Goal: Information Seeking & Learning: Check status

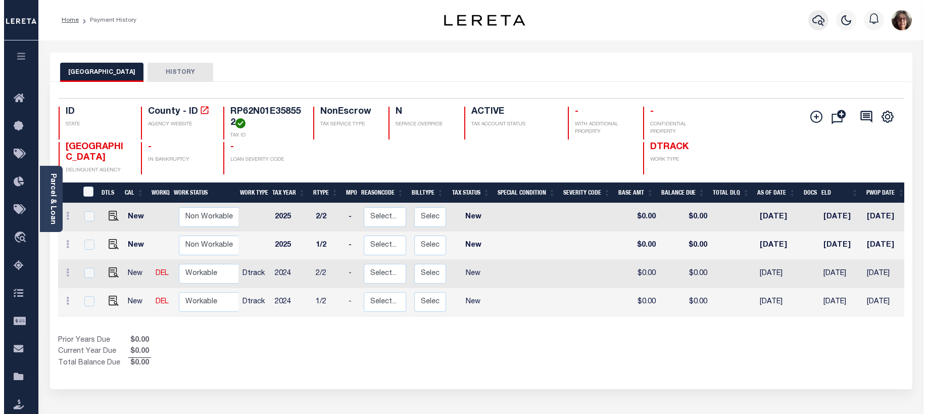
scroll to position [0, 22]
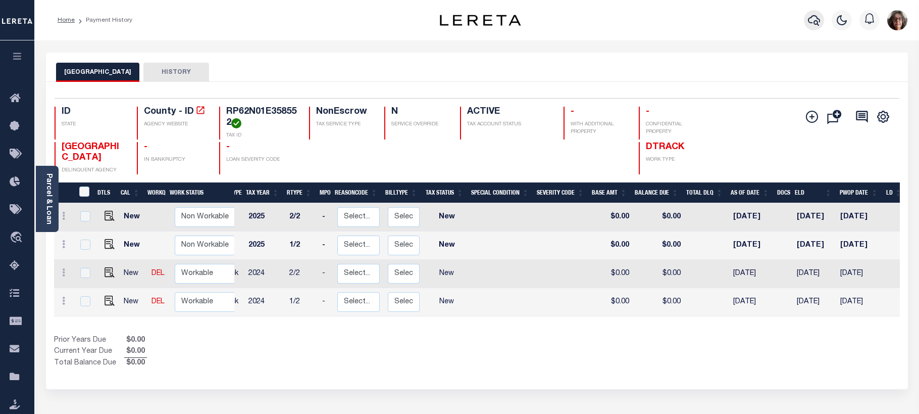
click at [813, 19] on icon "button" at bounding box center [814, 20] width 12 height 12
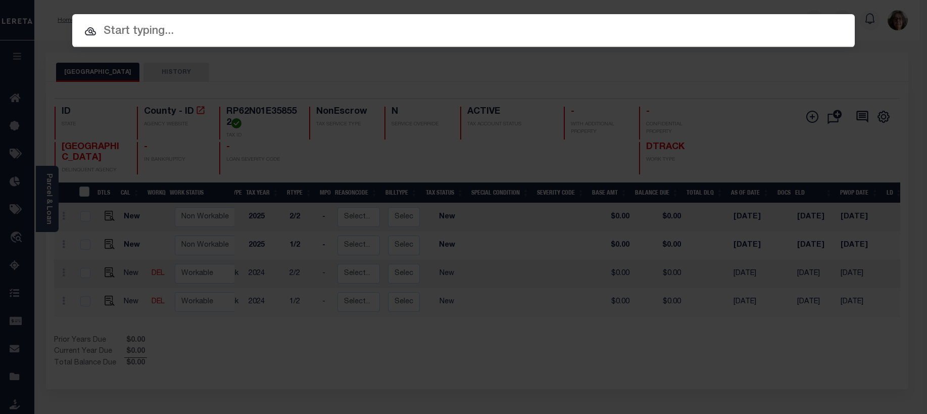
paste input "141-00-00-008.00"
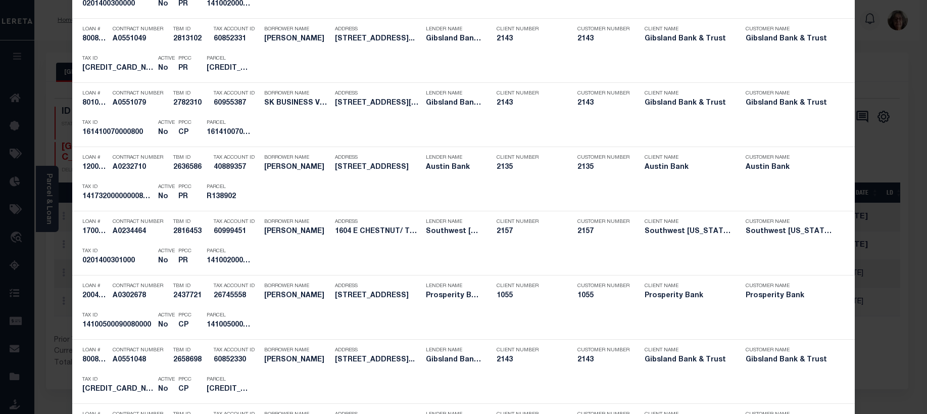
scroll to position [0, 0]
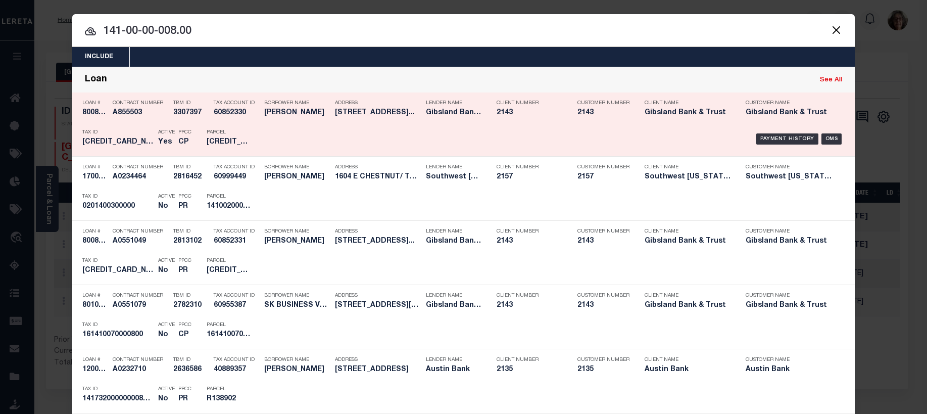
click at [824, 82] on link "See All" at bounding box center [831, 80] width 22 height 7
type input "141-00-00-008.00"
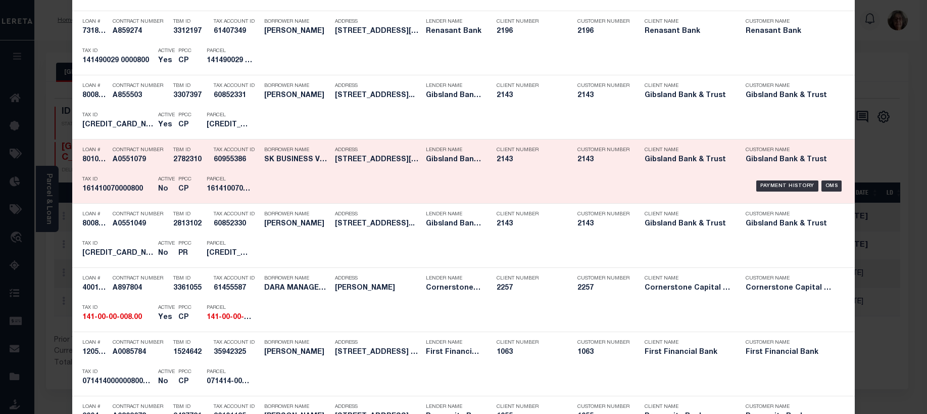
scroll to position [606, 0]
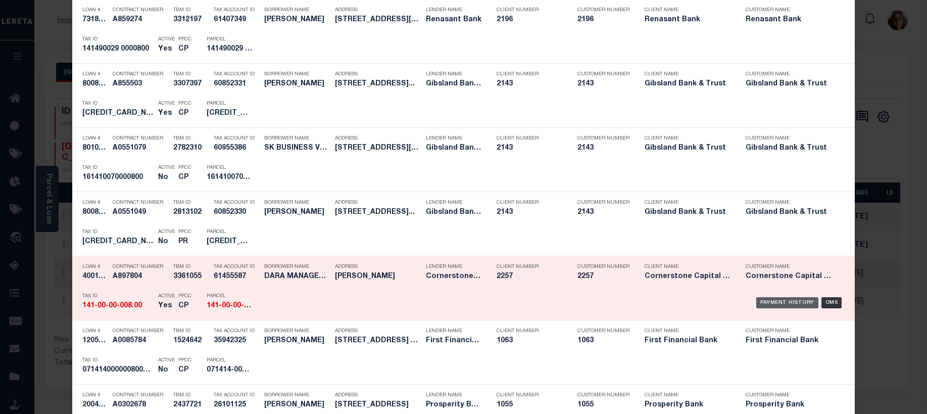
click at [760, 303] on div "Payment History" at bounding box center [787, 302] width 62 height 11
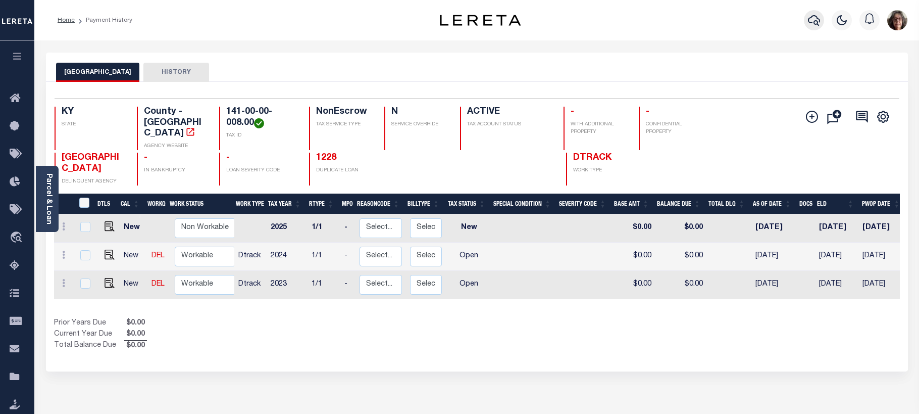
click at [814, 20] on icon "button" at bounding box center [814, 20] width 12 height 12
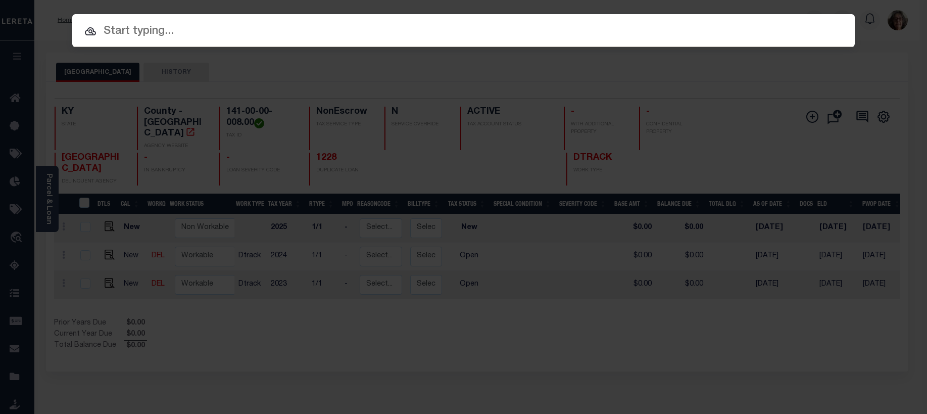
paste input "141-00-00-008.00"
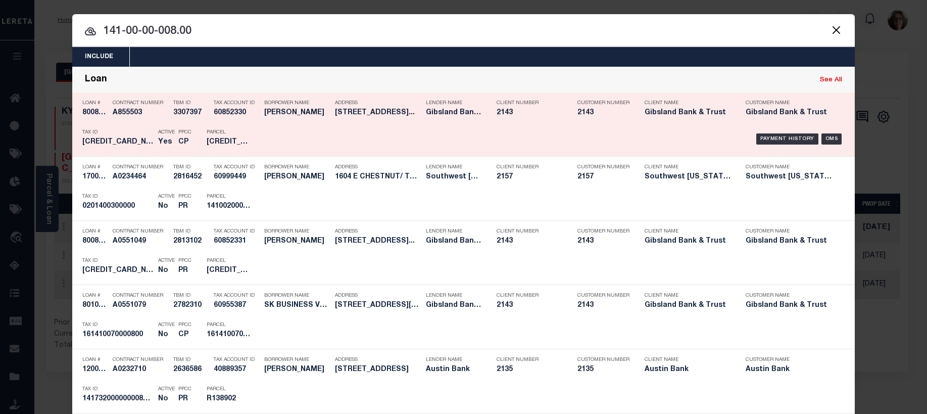
click at [825, 82] on link "See All" at bounding box center [831, 80] width 22 height 7
type input "141-00-00-008.00"
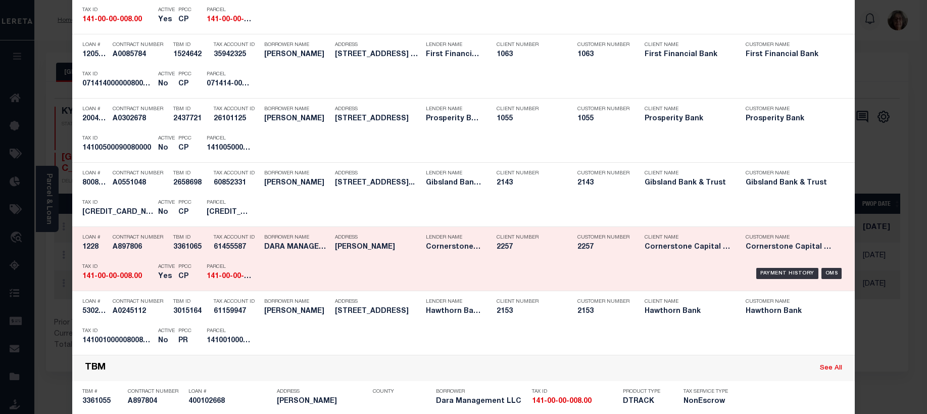
scroll to position [909, 0]
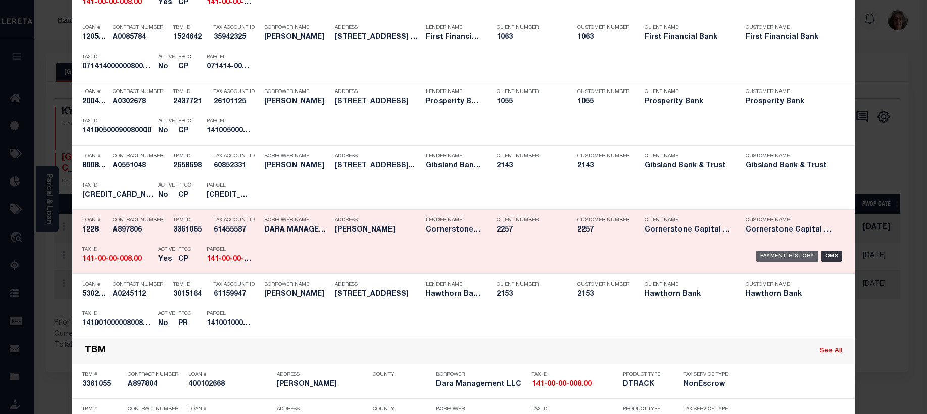
click at [793, 257] on div "Payment History" at bounding box center [787, 256] width 62 height 11
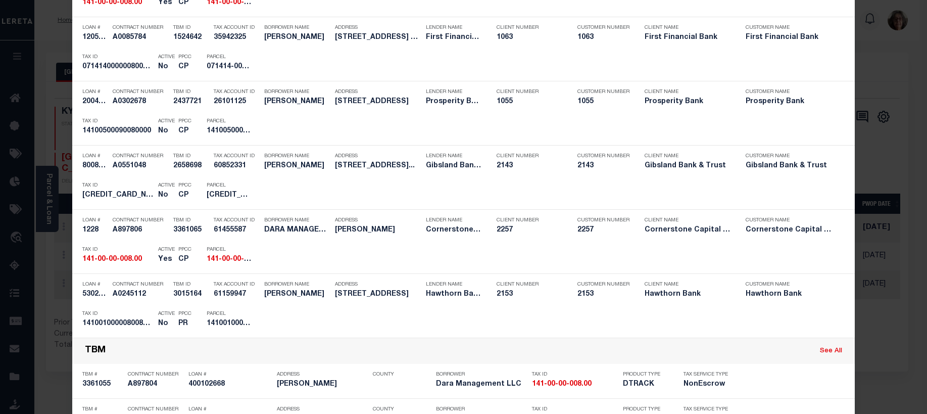
scroll to position [0, 0]
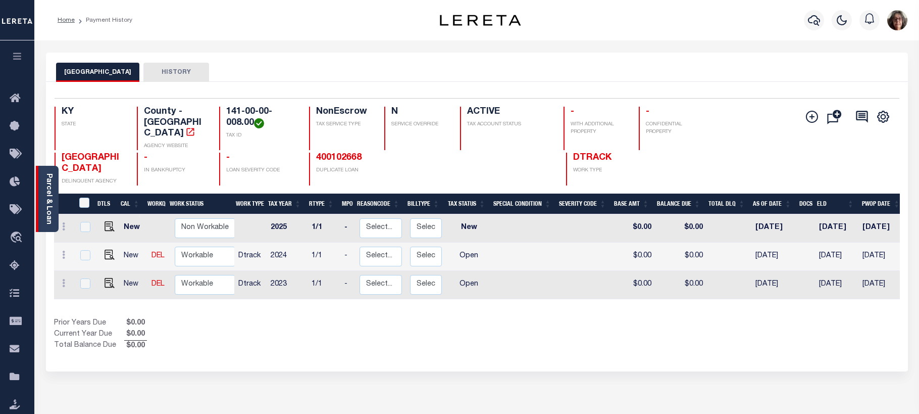
click at [50, 186] on link "Parcel & Loan" at bounding box center [48, 198] width 7 height 51
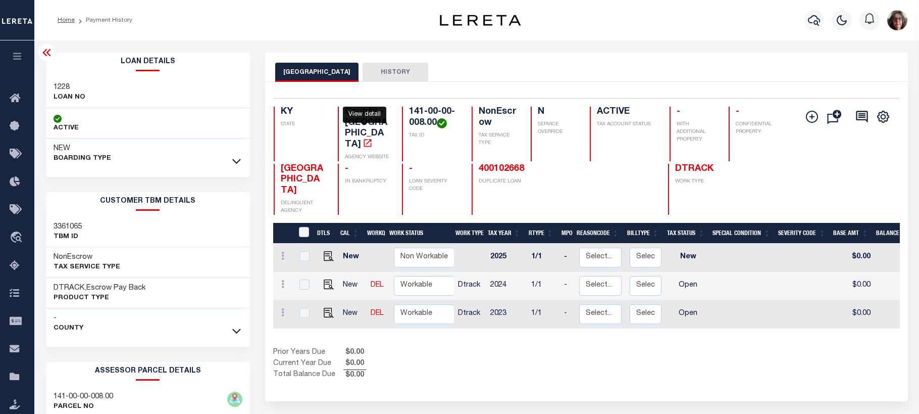
click at [364, 138] on icon "" at bounding box center [368, 143] width 10 height 10
click at [330, 279] on img "" at bounding box center [329, 284] width 10 height 10
checkbox input "true"
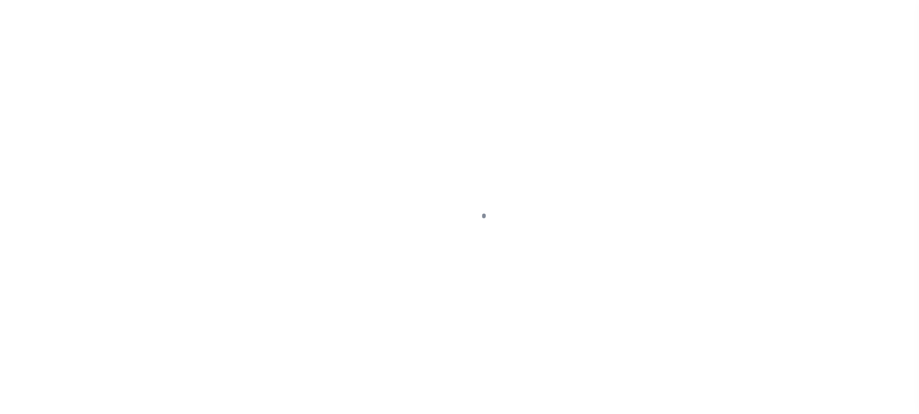
select select "OP2"
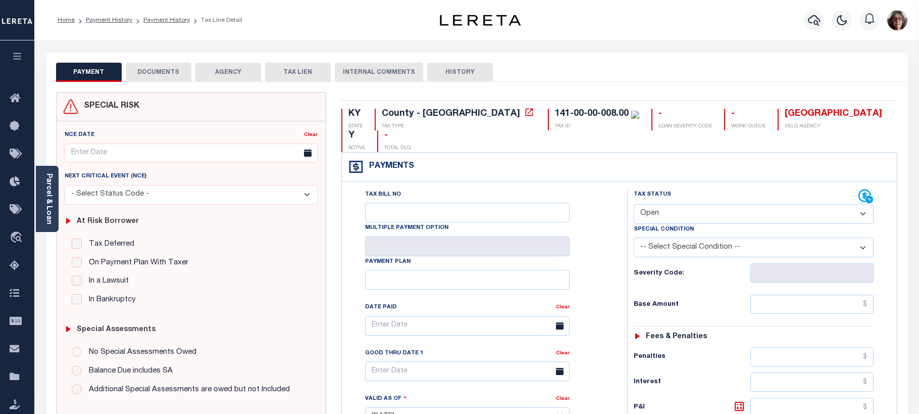
click at [56, 199] on div "Parcel & Loan" at bounding box center [47, 199] width 23 height 66
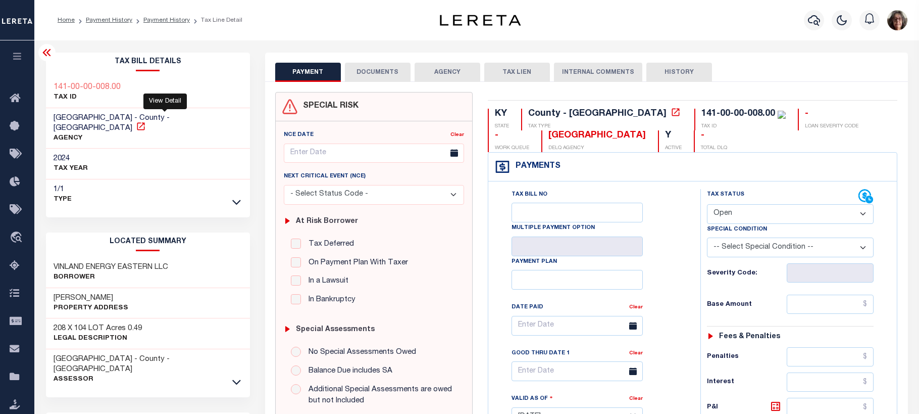
click at [146, 121] on icon at bounding box center [141, 126] width 10 height 10
click at [117, 20] on link "Payment History" at bounding box center [109, 20] width 46 height 6
